Goal: Task Accomplishment & Management: Complete application form

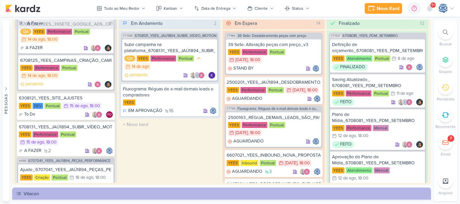
scroll to position [271, 0]
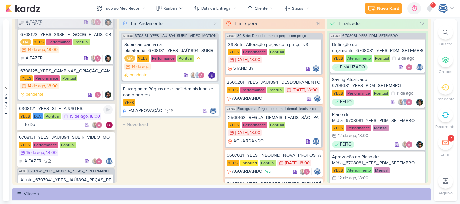
click at [69, 131] on div "6308121_YEES_SITE_AJUSTES [GEOGRAPHIC_DATA] DEV Pontual 15/8 [DATE] 18:00 To Do" at bounding box center [66, 117] width 98 height 28
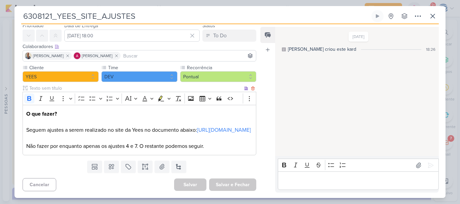
scroll to position [0, 0]
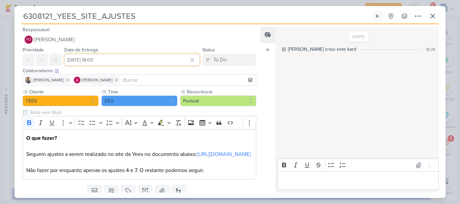
click at [81, 60] on input "[DATE] 18:00" at bounding box center [131, 60] width 135 height 12
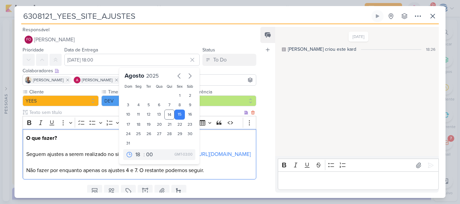
click at [97, 175] on p "O que fazer? Seguem ajustes a serem realizado no site da Yees no documento abai…" at bounding box center [139, 154] width 226 height 40
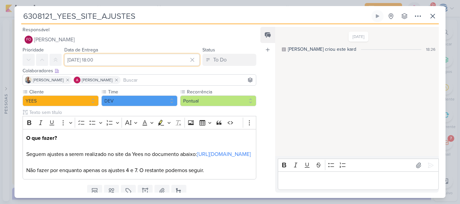
click at [137, 61] on input "[DATE] 18:00" at bounding box center [131, 60] width 135 height 12
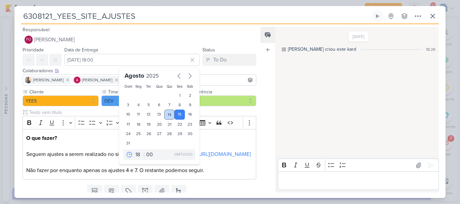
click at [165, 116] on div "14" at bounding box center [169, 115] width 10 height 10
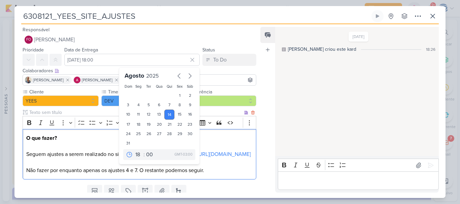
click at [112, 175] on p "O que fazer? Seguem ajustes a serem realizado no site da Yees no documento abai…" at bounding box center [139, 154] width 226 height 40
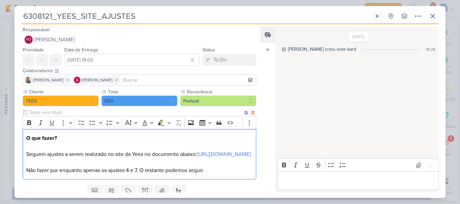
scroll to position [40, 0]
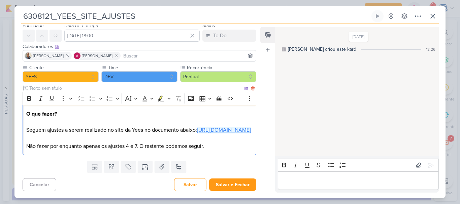
click at [197, 127] on link "[URL][DOMAIN_NAME]" at bounding box center [224, 130] width 54 height 7
click at [62, 135] on p "O que fazer? Seguem ajustes a serem realizado no site da Yees no documento abai…" at bounding box center [139, 130] width 226 height 40
drag, startPoint x: 135, startPoint y: 147, endPoint x: 103, endPoint y: 146, distance: 32.0
click at [103, 146] on p "O que fazer? Seguem ajustes a serem realizado no site da Yees no documento abai…" at bounding box center [139, 130] width 226 height 40
click at [197, 148] on p "O que fazer? Seguem ajustes a serem realizado no site da Yees no documento abai…" at bounding box center [139, 130] width 226 height 40
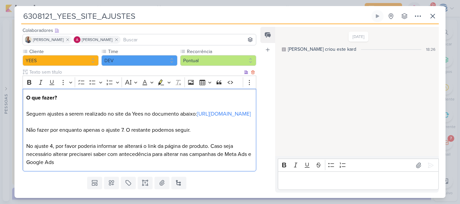
scroll to position [73, 0]
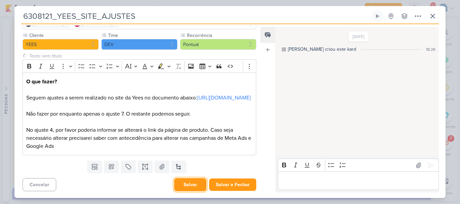
click at [186, 185] on button "Salvar" at bounding box center [190, 185] width 32 height 13
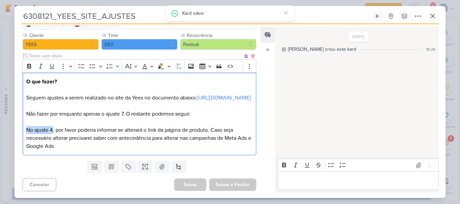
drag, startPoint x: 25, startPoint y: 130, endPoint x: 54, endPoint y: 131, distance: 29.0
click at [54, 131] on div "O que fazer? Seguem ajustes a serem realizado no site da Yees no documento abai…" at bounding box center [140, 114] width 234 height 83
click at [25, 61] on button "Bold" at bounding box center [29, 66] width 10 height 10
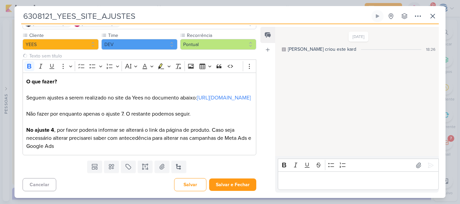
click at [90, 192] on div "Cancelar [GEOGRAPHIC_DATA] Salvar e Fechar Ctrl + Enter" at bounding box center [136, 184] width 245 height 17
click at [192, 184] on button "Salvar" at bounding box center [190, 185] width 32 height 13
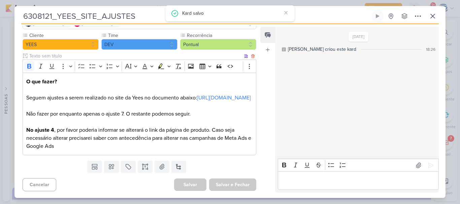
scroll to position [0, 0]
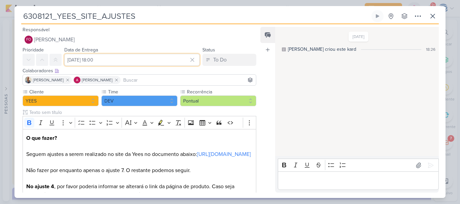
click at [71, 63] on input "[DATE] 18:00" at bounding box center [131, 60] width 135 height 12
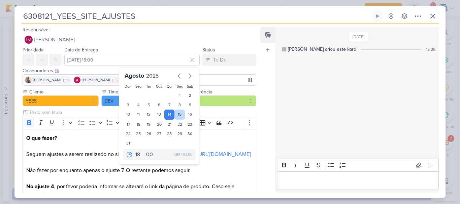
click at [179, 116] on div "15" at bounding box center [180, 115] width 10 height 10
type input "[DATE] 18:00"
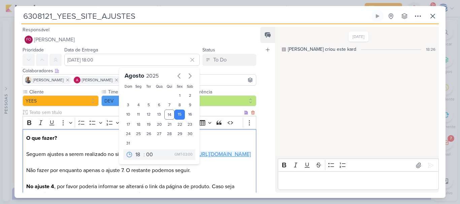
click at [231, 158] on link "[URL][DOMAIN_NAME]" at bounding box center [224, 154] width 54 height 7
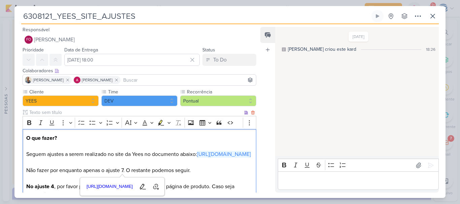
scroll to position [73, 0]
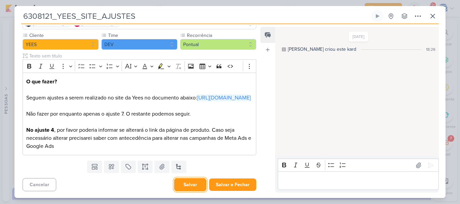
click at [186, 187] on button "Salvar" at bounding box center [190, 185] width 32 height 13
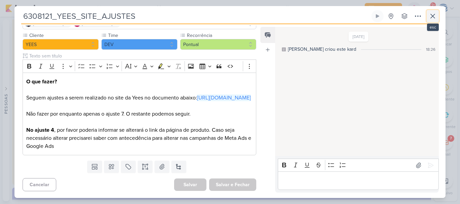
click at [435, 13] on icon at bounding box center [433, 16] width 8 height 8
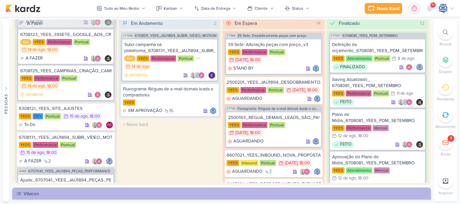
click at [446, 38] on div at bounding box center [445, 32] width 15 height 15
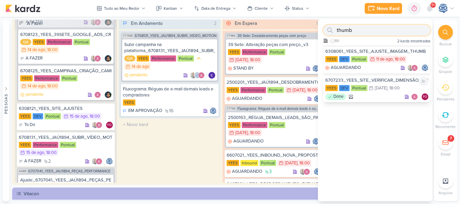
type input "thumb"
click at [372, 78] on div "6707233_YEES_SITE_VERIFICAR_DIMENSÃO_THUMB" at bounding box center [376, 80] width 103 height 6
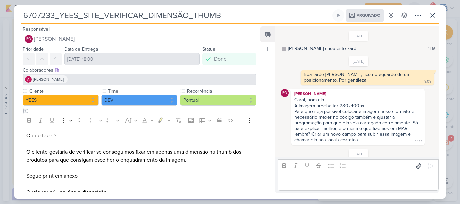
scroll to position [43, 0]
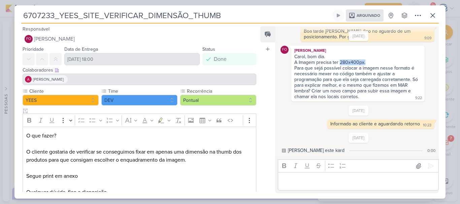
drag, startPoint x: 366, startPoint y: 61, endPoint x: 340, endPoint y: 64, distance: 26.7
click at [340, 64] on div "A Imagem precisa ter 280x400px." at bounding box center [357, 63] width 127 height 6
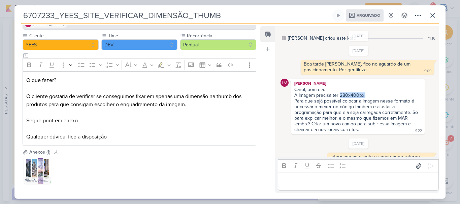
scroll to position [9, 0]
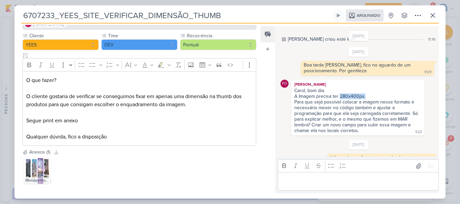
copy div "280x400px."
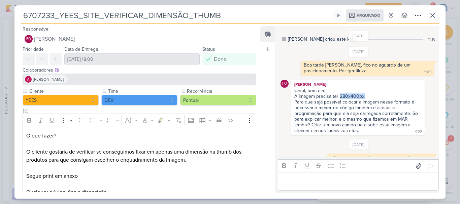
scroll to position [56, 0]
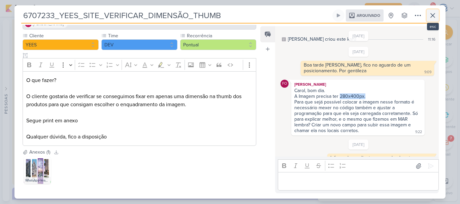
click at [430, 17] on icon at bounding box center [433, 15] width 8 height 8
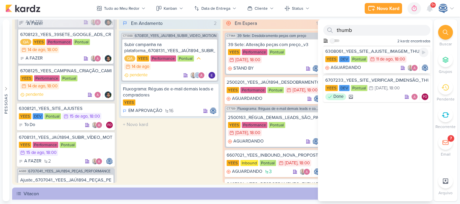
click at [384, 50] on div "6308061_YEES_SITE_AJUSTE_IMAGEM_THUMB" at bounding box center [376, 52] width 103 height 6
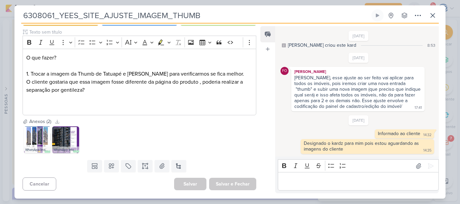
scroll to position [0, 0]
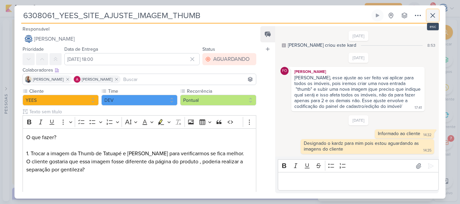
click at [430, 15] on icon at bounding box center [433, 15] width 8 height 8
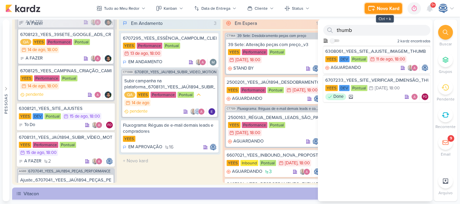
click at [384, 9] on div "Novo Kard" at bounding box center [388, 8] width 23 height 7
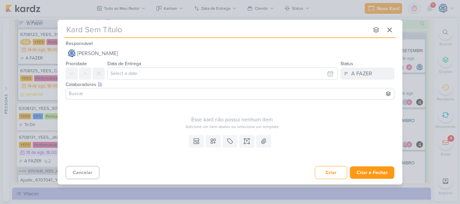
type input "6608141_YEES_INBOUND_VALIDAÇÃO_REVISÃO_CRM_CV"
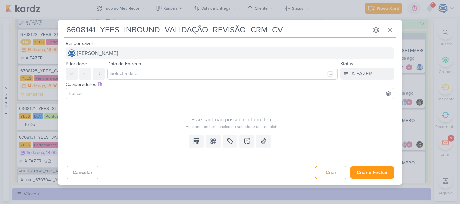
type input "6608141_YEES_INBOUND_VALIDAÇÃO_REVISÃO_CRM_CV"
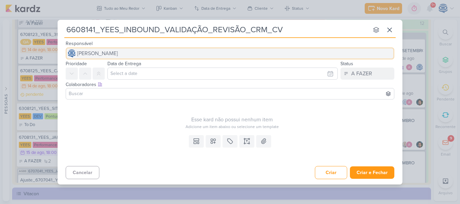
click at [114, 57] on span "[PERSON_NAME]" at bounding box center [97, 54] width 41 height 8
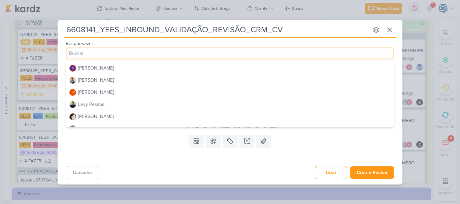
scroll to position [84, 0]
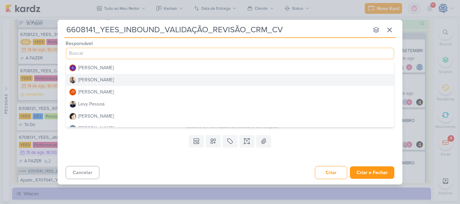
click at [104, 80] on button "[PERSON_NAME]" at bounding box center [230, 80] width 328 height 12
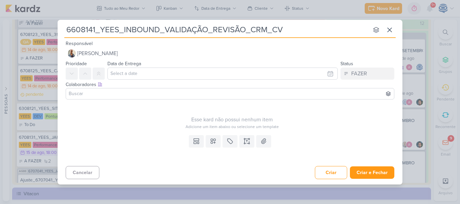
click at [105, 97] on input at bounding box center [229, 94] width 325 height 8
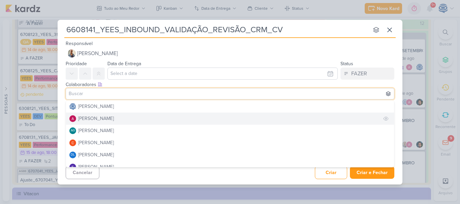
click at [93, 117] on div "[PERSON_NAME]" at bounding box center [96, 118] width 36 height 7
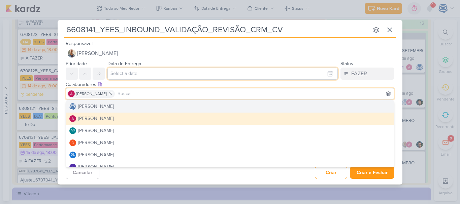
click at [135, 74] on input "text" at bounding box center [222, 74] width 230 height 12
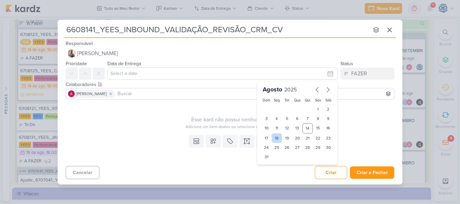
click at [278, 139] on div "18" at bounding box center [277, 138] width 10 height 9
type input "[DATE] 23:59"
click at [276, 167] on select "00 01 02 03 04 05 06 07 08 09 10 11 12 13 14 15 16 17 18 19 20 21 22 23" at bounding box center [276, 169] width 9 height 8
select select "18"
click at [272, 165] on select "00 01 02 03 04 05 06 07 08 09 10 11 12 13 14 15 16 17 18 19 20 21 22 23" at bounding box center [276, 169] width 9 height 8
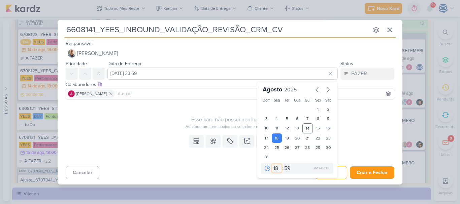
type input "[DATE] 18:59"
click at [288, 170] on select "00 05 10 15 20 25 30 35 40 45 50 55 59" at bounding box center [287, 169] width 9 height 8
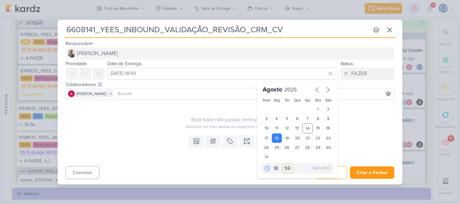
select select "0"
click at [283, 165] on select "00 05 10 15 20 25 30 35 40 45 50 55 59" at bounding box center [287, 169] width 9 height 8
type input "[DATE] 18:00"
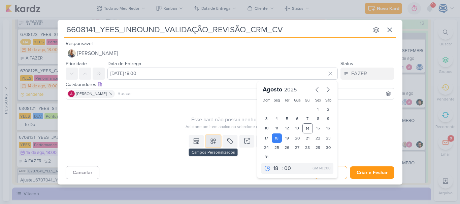
click at [216, 141] on icon at bounding box center [213, 141] width 7 height 7
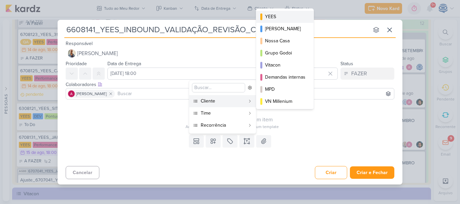
click at [276, 13] on div "YEES" at bounding box center [285, 16] width 40 height 7
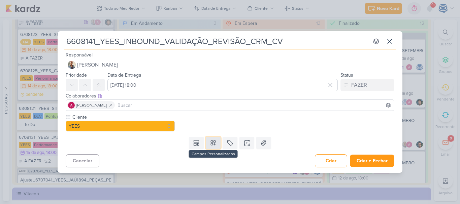
click at [212, 143] on icon at bounding box center [213, 143] width 5 height 5
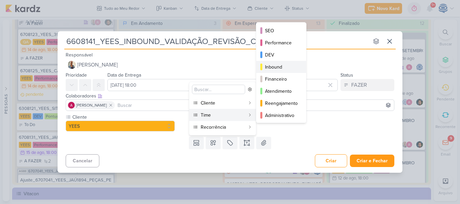
click at [284, 68] on div "Inbound" at bounding box center [281, 67] width 33 height 7
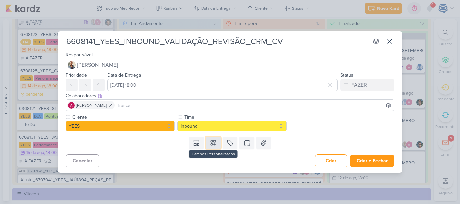
click at [214, 143] on icon at bounding box center [213, 143] width 7 height 7
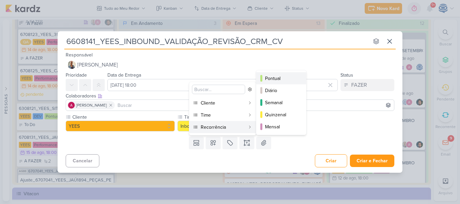
click at [275, 80] on div "Pontual" at bounding box center [281, 78] width 33 height 7
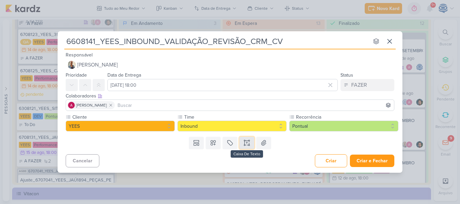
click at [244, 142] on icon at bounding box center [247, 143] width 7 height 7
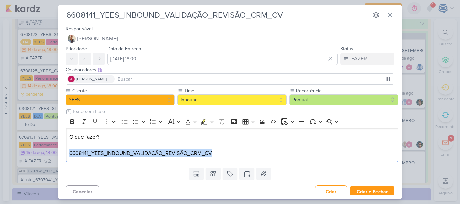
drag, startPoint x: 221, startPoint y: 156, endPoint x: 58, endPoint y: 151, distance: 163.1
click at [58, 151] on div "Cliente [GEOGRAPHIC_DATA] Time" at bounding box center [230, 127] width 345 height 78
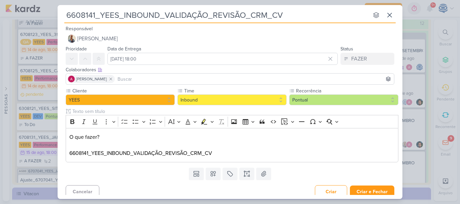
drag, startPoint x: 205, startPoint y: 15, endPoint x: 166, endPoint y: 14, distance: 39.1
click at [166, 14] on input "6608141_YEES_INBOUND_VALIDAÇÃO_REVISÃO_CRM_CV" at bounding box center [216, 15] width 305 height 12
click at [166, 14] on input "6608141_YEES_INBOUND_REVISÃO_CRM_CV" at bounding box center [216, 15] width 305 height 12
type input "6608141_YEES_INBOUND_REVISÃO_INTEGRAÇÃO_CRM_CV"
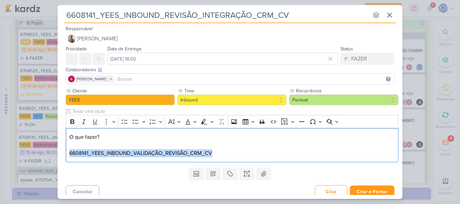
drag, startPoint x: 224, startPoint y: 154, endPoint x: 55, endPoint y: 154, distance: 168.8
click at [55, 154] on div "6608141_YEES_INBOUND_REVISÃO_INTEGRAÇÃO_CRM_CV nenhum grupo disponível esc Resp…" at bounding box center [230, 102] width 460 height 204
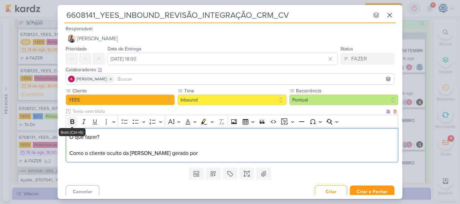
drag, startPoint x: 113, startPoint y: 135, endPoint x: 72, endPoint y: 121, distance: 42.8
click at [72, 121] on div "Rich Text Editor Bold Italic Underline More To-do List Bulleted List Bulleted L…" at bounding box center [232, 139] width 333 height 48
click at [72, 121] on icon "Editor toolbar" at bounding box center [72, 122] width 7 height 7
drag, startPoint x: 74, startPoint y: 137, endPoint x: 62, endPoint y: 137, distance: 12.8
click at [62, 137] on div "Cliente [GEOGRAPHIC_DATA] Time" at bounding box center [230, 127] width 345 height 78
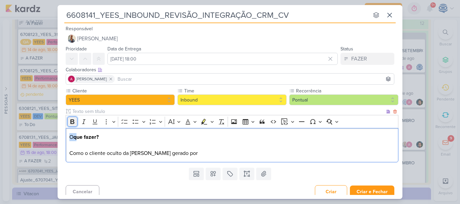
click at [73, 126] on button "Bold" at bounding box center [72, 122] width 10 height 10
click at [186, 157] on p "O que fazer? Como o cliente oculto da [PERSON_NAME] gerado por" at bounding box center [232, 145] width 326 height 24
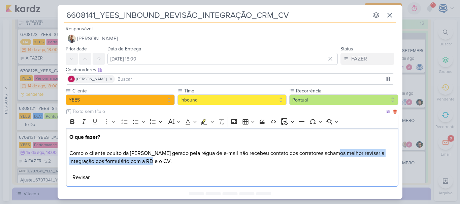
drag, startPoint x: 335, startPoint y: 154, endPoint x: 346, endPoint y: 160, distance: 12.2
click at [346, 160] on p "O que fazer? Como o cliente oculto da [PERSON_NAME] gerado pela régua de e-mail…" at bounding box center [232, 157] width 326 height 49
copy p "revisar a integração dos formulário com a RD e o CV."
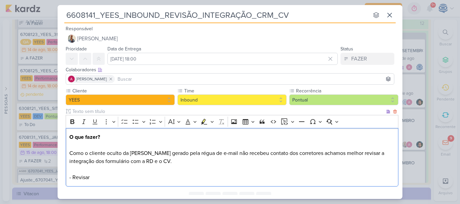
click at [176, 178] on p "O que fazer? Como o cliente oculto da [PERSON_NAME] gerado pela régua de e-mail…" at bounding box center [232, 157] width 326 height 49
drag, startPoint x: 93, startPoint y: 179, endPoint x: 72, endPoint y: 179, distance: 21.6
click at [72, 179] on p "O que fazer? Como o cliente oculto da [PERSON_NAME] gerado pela régua de e-mail…" at bounding box center [232, 157] width 326 height 49
drag, startPoint x: 106, startPoint y: 135, endPoint x: 66, endPoint y: 136, distance: 39.4
click at [66, 136] on div "O que fazer? Como o cliente oculto da [PERSON_NAME] gerado pela régua de e-mail…" at bounding box center [232, 157] width 333 height 59
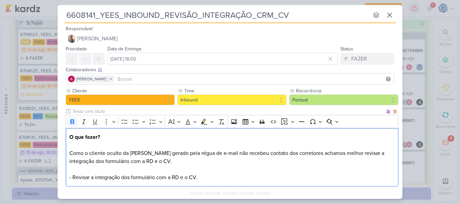
copy strong "O que fazer?"
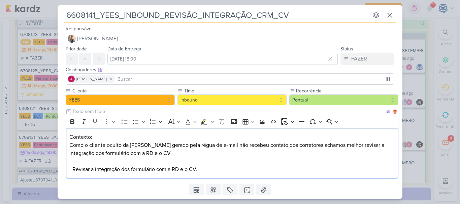
click at [71, 163] on p "Contexto: Como o cliente oculto da [PERSON_NAME] gerado pela régua de e-mail nã…" at bounding box center [232, 153] width 326 height 40
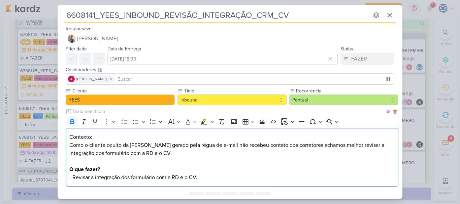
click at [224, 177] on p "Contexto: Como o cliente oculto da [PERSON_NAME] gerado pela régua de e-mail nã…" at bounding box center [232, 157] width 326 height 49
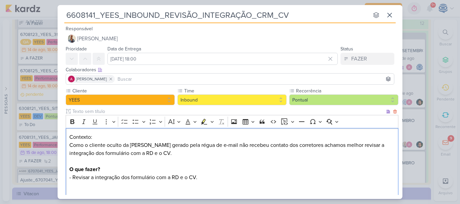
scroll to position [3, 0]
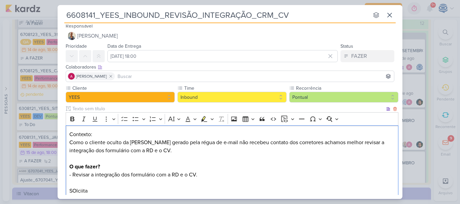
click at [154, 174] on p "Contexto: Como o cliente oculto da [PERSON_NAME] gerado pela régua de e-mail nã…" at bounding box center [232, 163] width 326 height 65
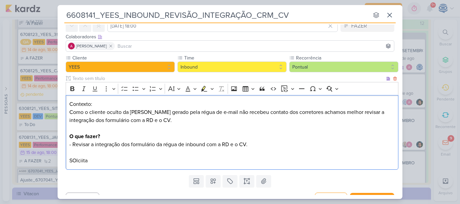
scroll to position [33, 0]
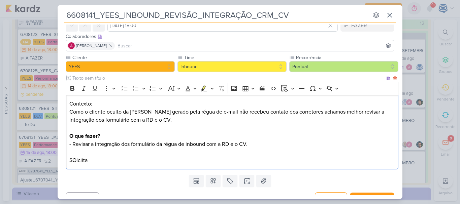
click at [218, 169] on div "Contexto: Como o cliente oculto da [PERSON_NAME] gerado pela régua de e-mail nã…" at bounding box center [232, 132] width 333 height 75
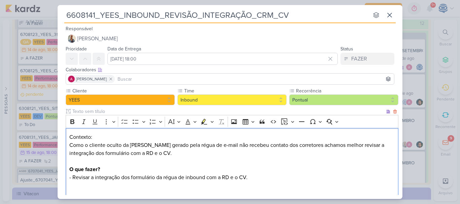
scroll to position [45, 0]
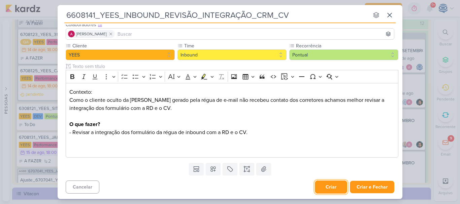
click at [328, 188] on button "Criar" at bounding box center [331, 187] width 32 height 13
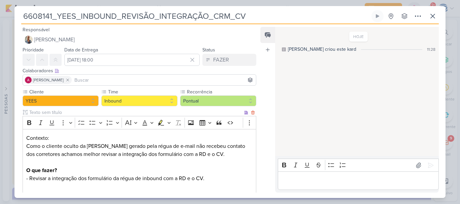
scroll to position [49, 0]
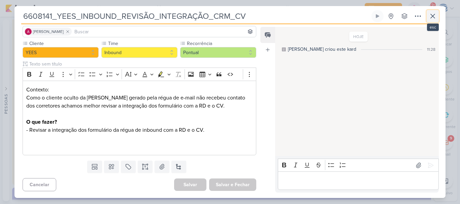
click at [436, 15] on icon at bounding box center [433, 16] width 8 height 8
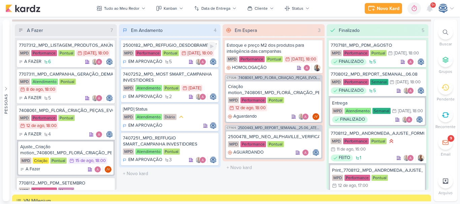
scroll to position [618, 0]
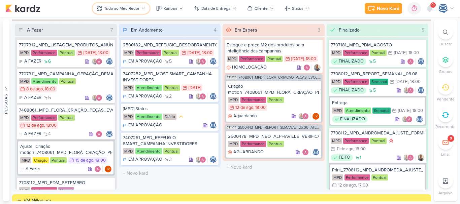
click at [136, 5] on div "Tudo ao Meu Redor" at bounding box center [121, 8] width 35 height 6
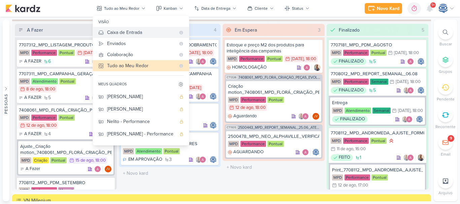
click at [140, 32] on div "Caixa de Entrada" at bounding box center [141, 32] width 68 height 7
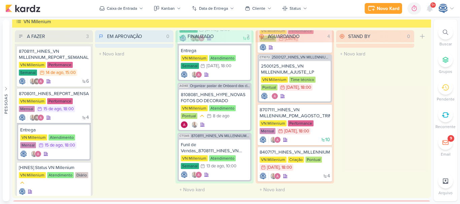
scroll to position [651, 0]
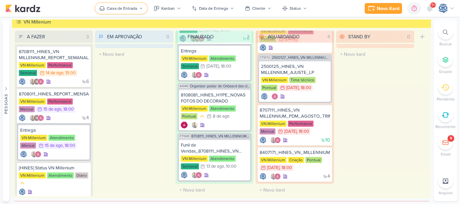
click at [117, 4] on button "Caixa de Entrada" at bounding box center [121, 8] width 52 height 11
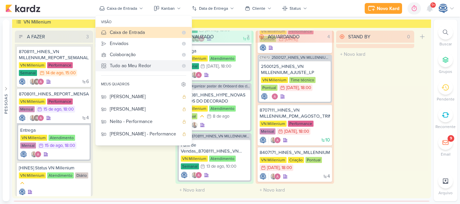
click at [124, 70] on Me-button "Tudo ao Meu Redor" at bounding box center [144, 65] width 96 height 11
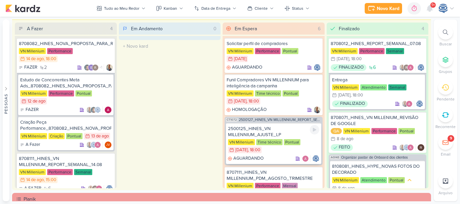
scroll to position [107, 0]
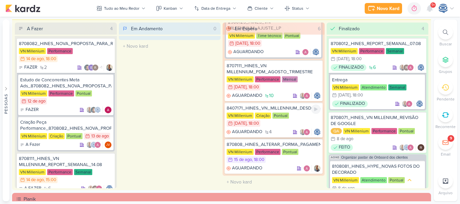
click at [300, 110] on div "8407171_HINES_VN_MILLENNIUM_DESDOBRAMENTO_DE_PEÇAS_V1" at bounding box center [274, 108] width 94 height 6
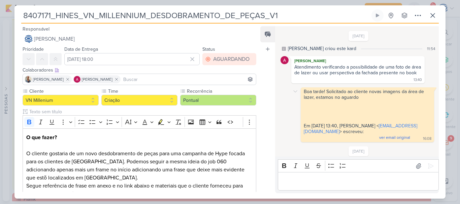
scroll to position [496, 0]
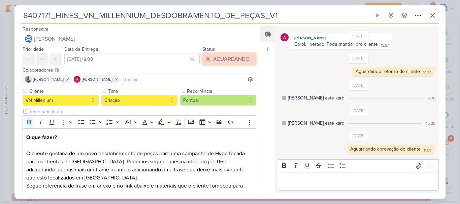
click at [232, 61] on div "AGUARDANDO" at bounding box center [231, 59] width 36 height 8
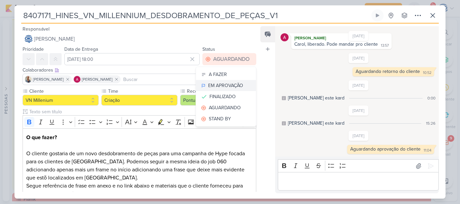
click at [220, 91] on button "EM APROVAÇÃO" at bounding box center [226, 85] width 60 height 11
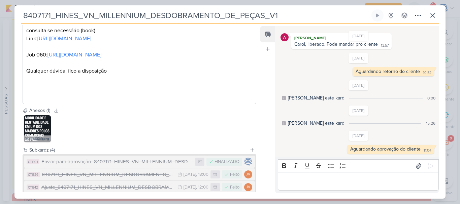
scroll to position [225, 0]
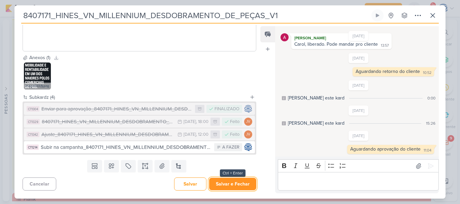
click at [237, 181] on button "Salvar e Fechar" at bounding box center [232, 184] width 47 height 12
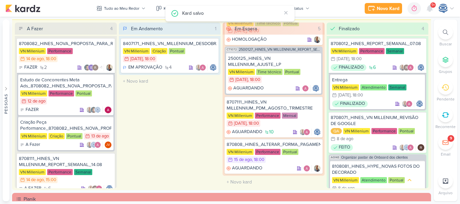
scroll to position [70, 0]
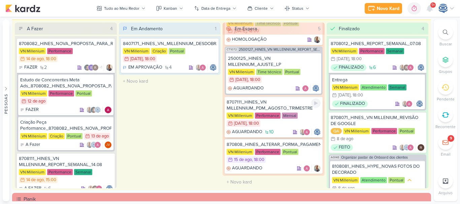
click at [287, 100] on div "8707111_HINES_VN MILLENNIUM_PDM_AGOSTO_TRIMESTRE" at bounding box center [274, 105] width 94 height 12
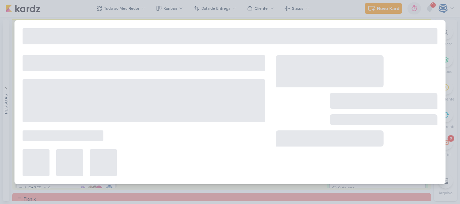
type input "8707111_HINES_VN MILLENNIUM_PDM_AGOSTO_TRIMESTRE"
type input "[DATE] 18:00"
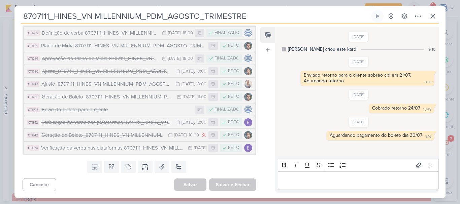
scroll to position [92, 0]
click at [311, 180] on p "Editor editing area: main" at bounding box center [358, 181] width 154 height 8
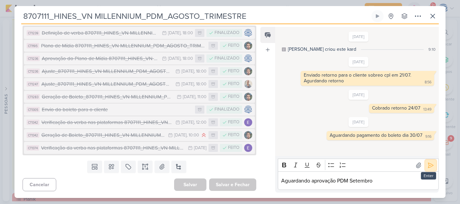
click at [429, 169] on icon at bounding box center [431, 165] width 7 height 7
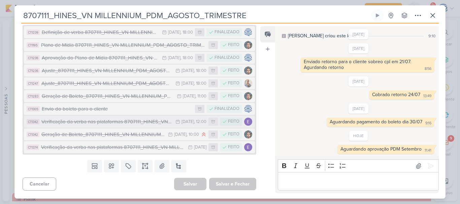
scroll to position [0, 0]
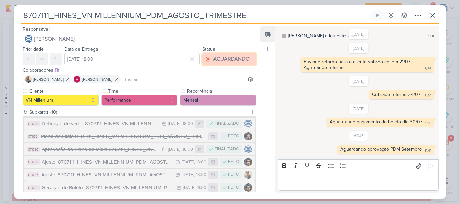
click at [228, 56] on div "AGUARDANDO" at bounding box center [231, 59] width 36 height 8
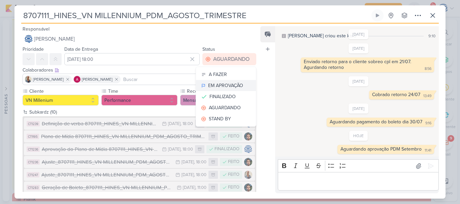
click at [218, 83] on div "EM APROVAÇÃO" at bounding box center [225, 85] width 35 height 7
